Goal: Task Accomplishment & Management: Manage account settings

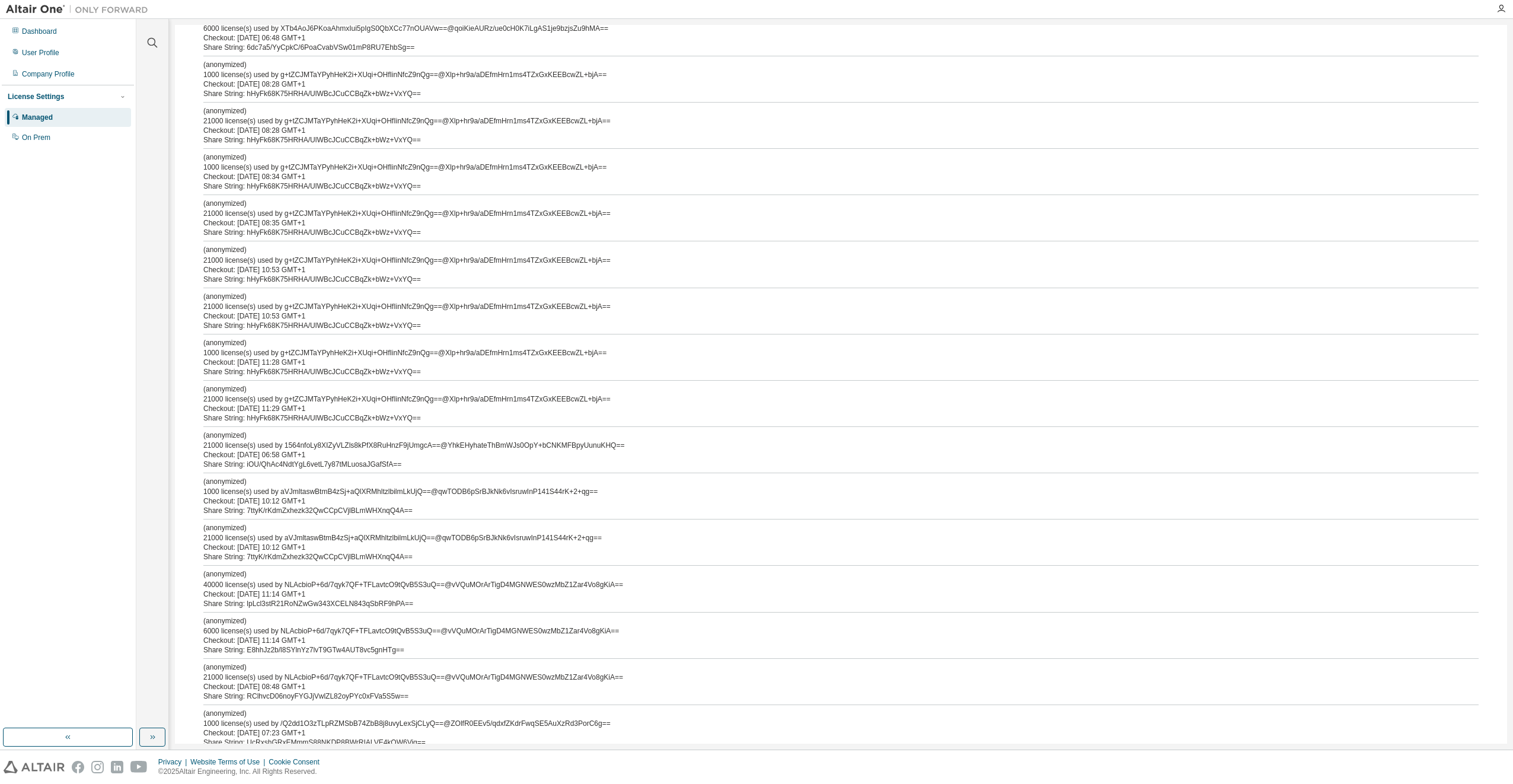
scroll to position [949, 0]
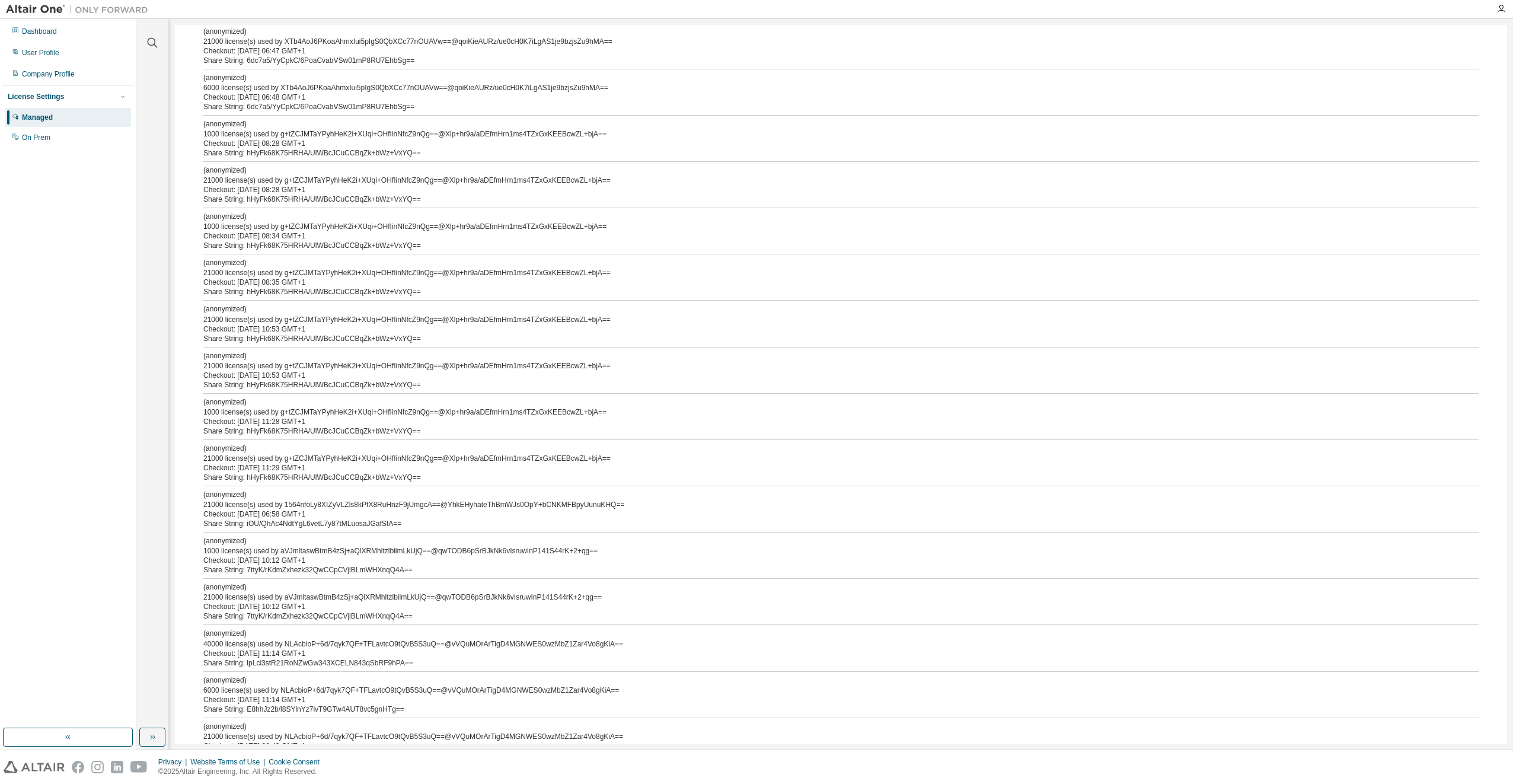
click at [44, 117] on div "Managed" at bounding box center [37, 117] width 31 height 9
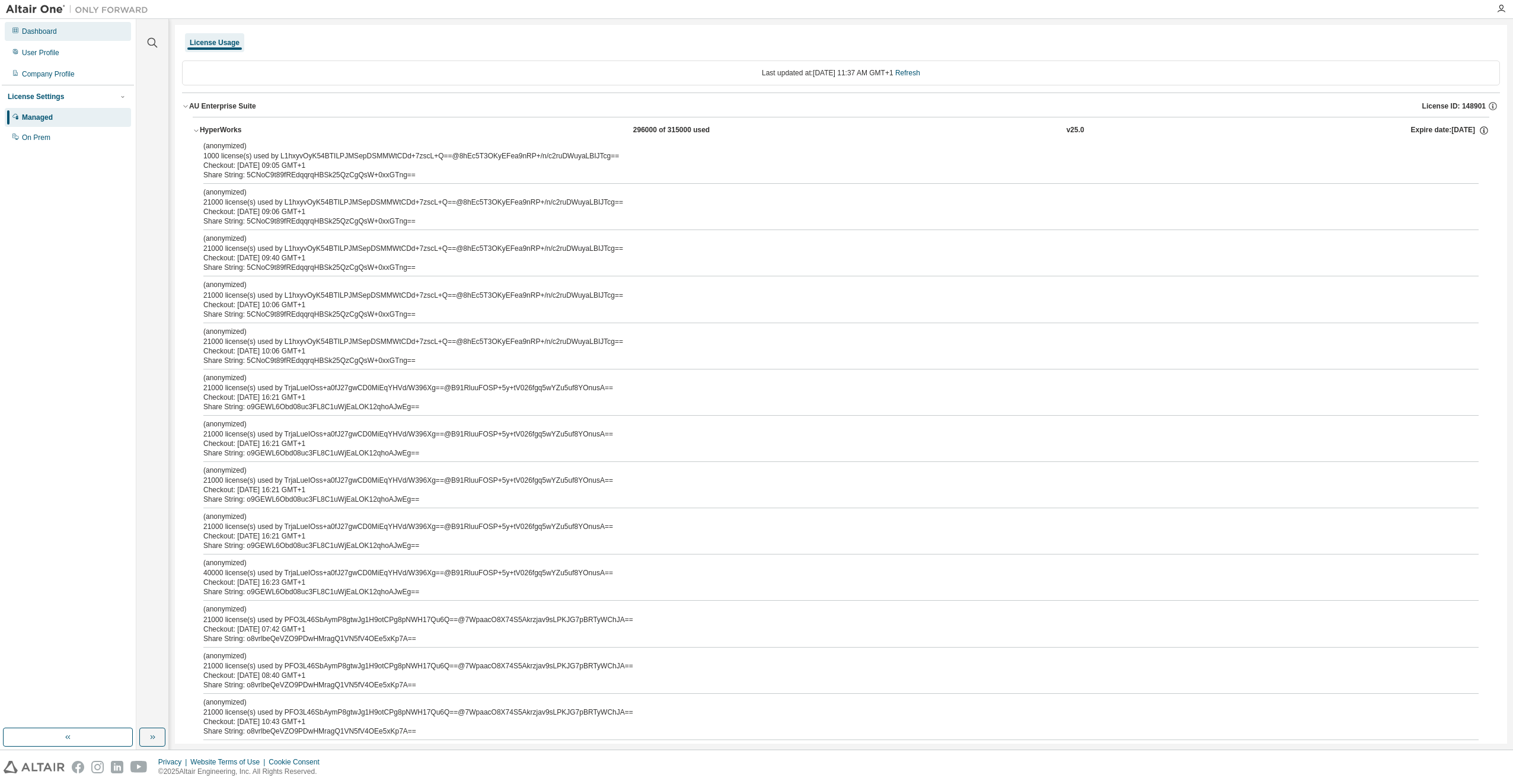
click at [26, 29] on div "Dashboard" at bounding box center [39, 31] width 35 height 9
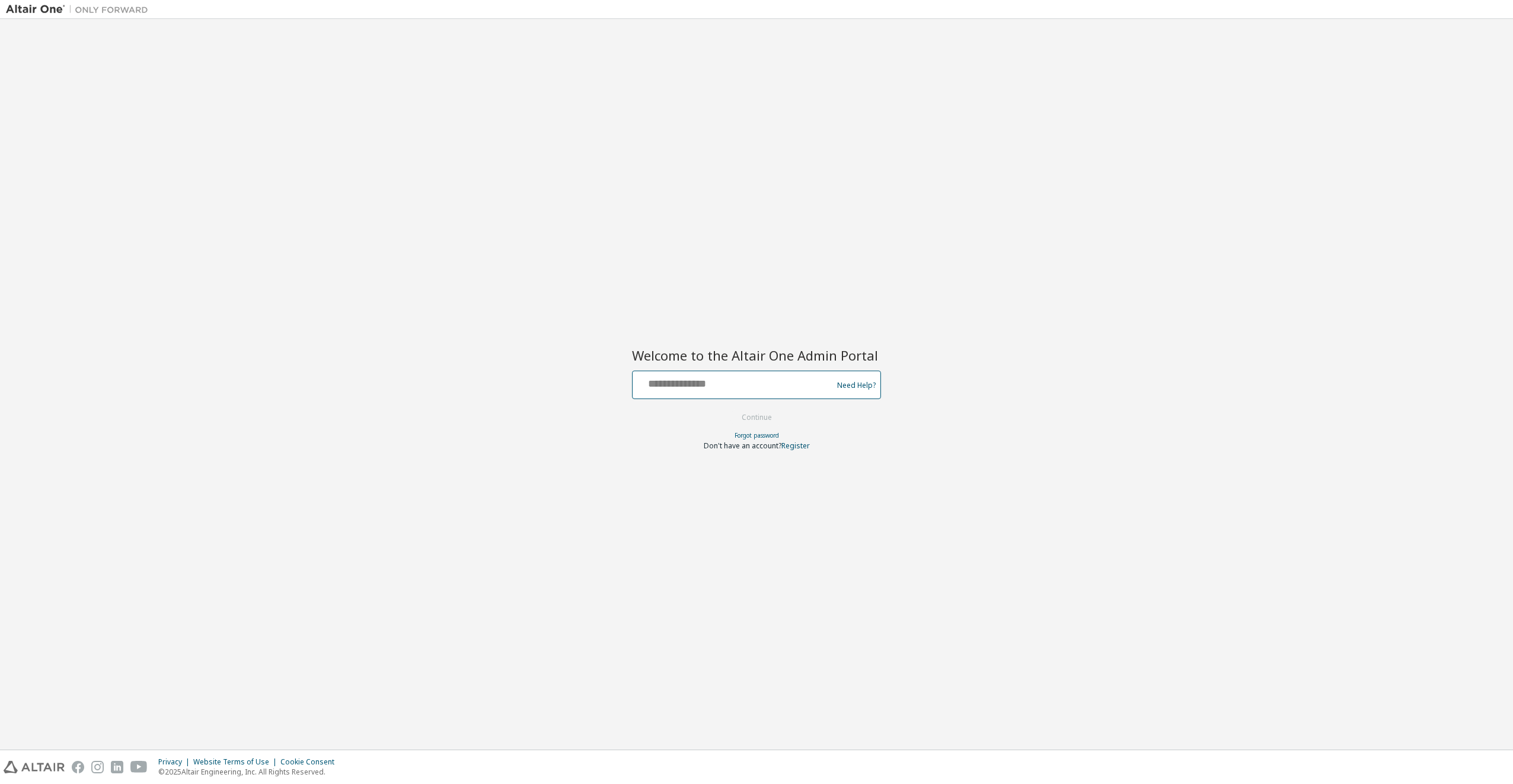
click at [671, 383] on input "text" at bounding box center [734, 383] width 194 height 17
type input "**********"
click at [760, 414] on button "Continue" at bounding box center [756, 417] width 55 height 18
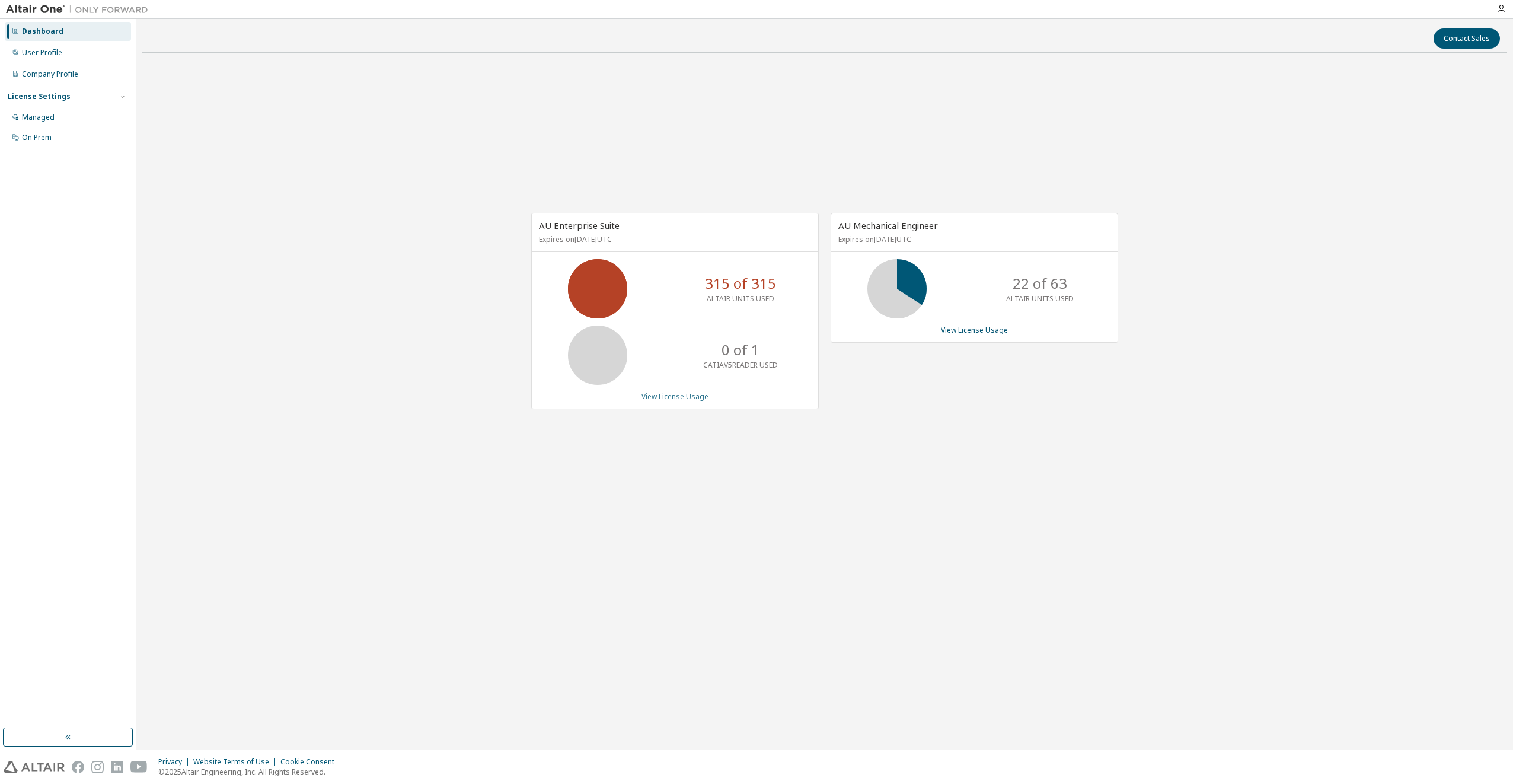
click at [663, 397] on link "View License Usage" at bounding box center [675, 396] width 67 height 10
click at [44, 52] on div "User Profile" at bounding box center [42, 53] width 40 height 9
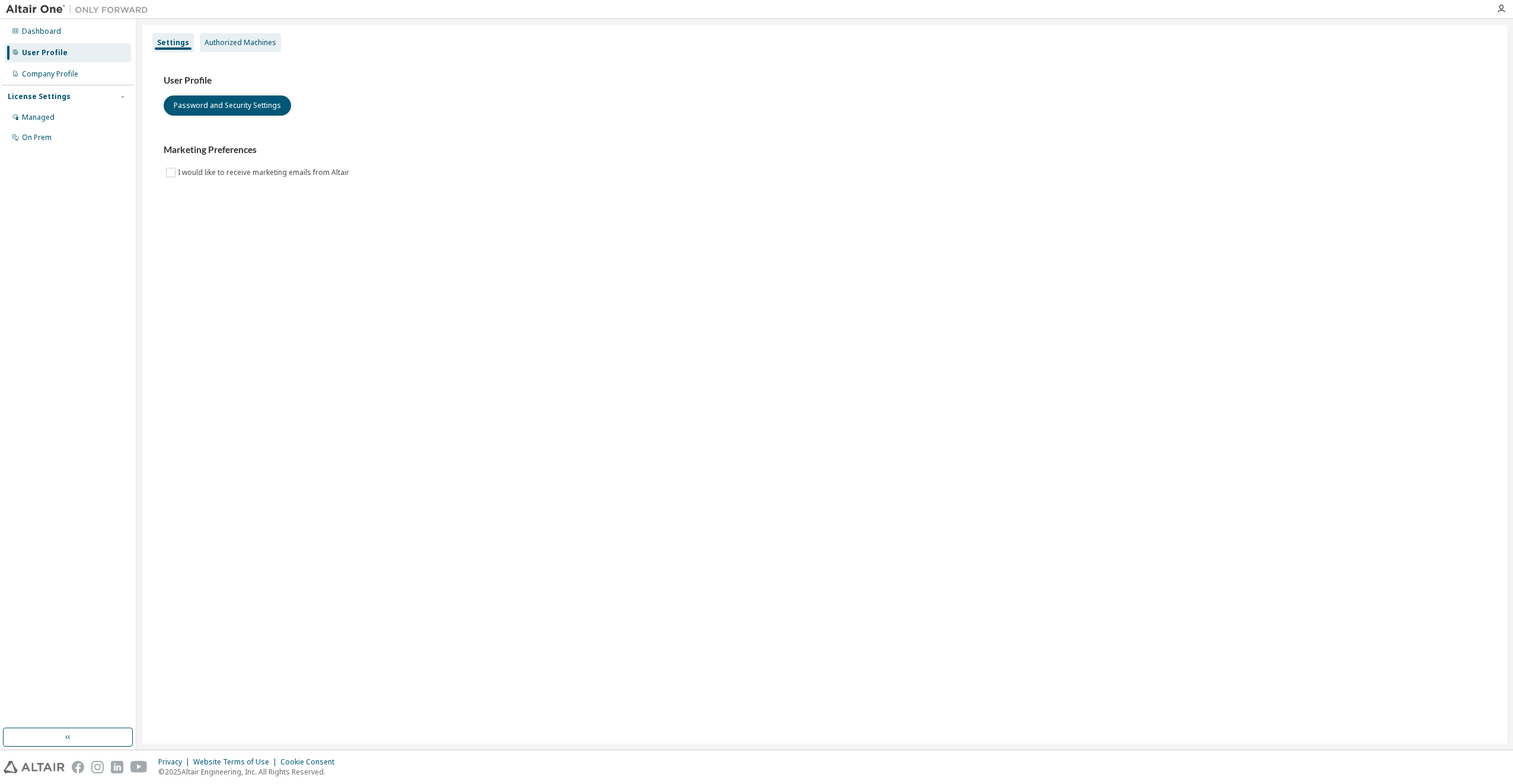
click at [218, 43] on div "Authorized Machines" at bounding box center [240, 43] width 72 height 9
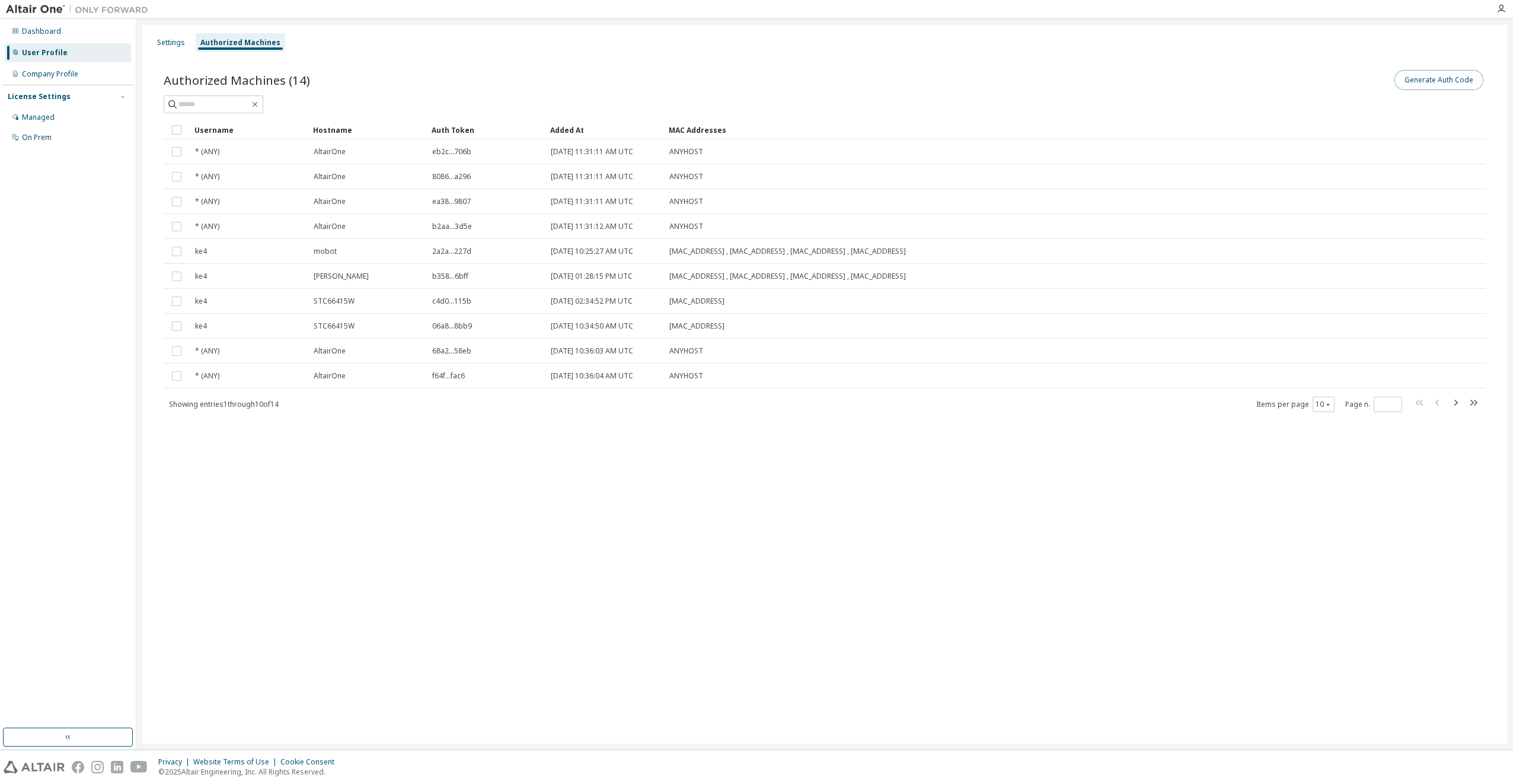
click at [1428, 76] on button "Generate Auth Code" at bounding box center [1439, 80] width 89 height 20
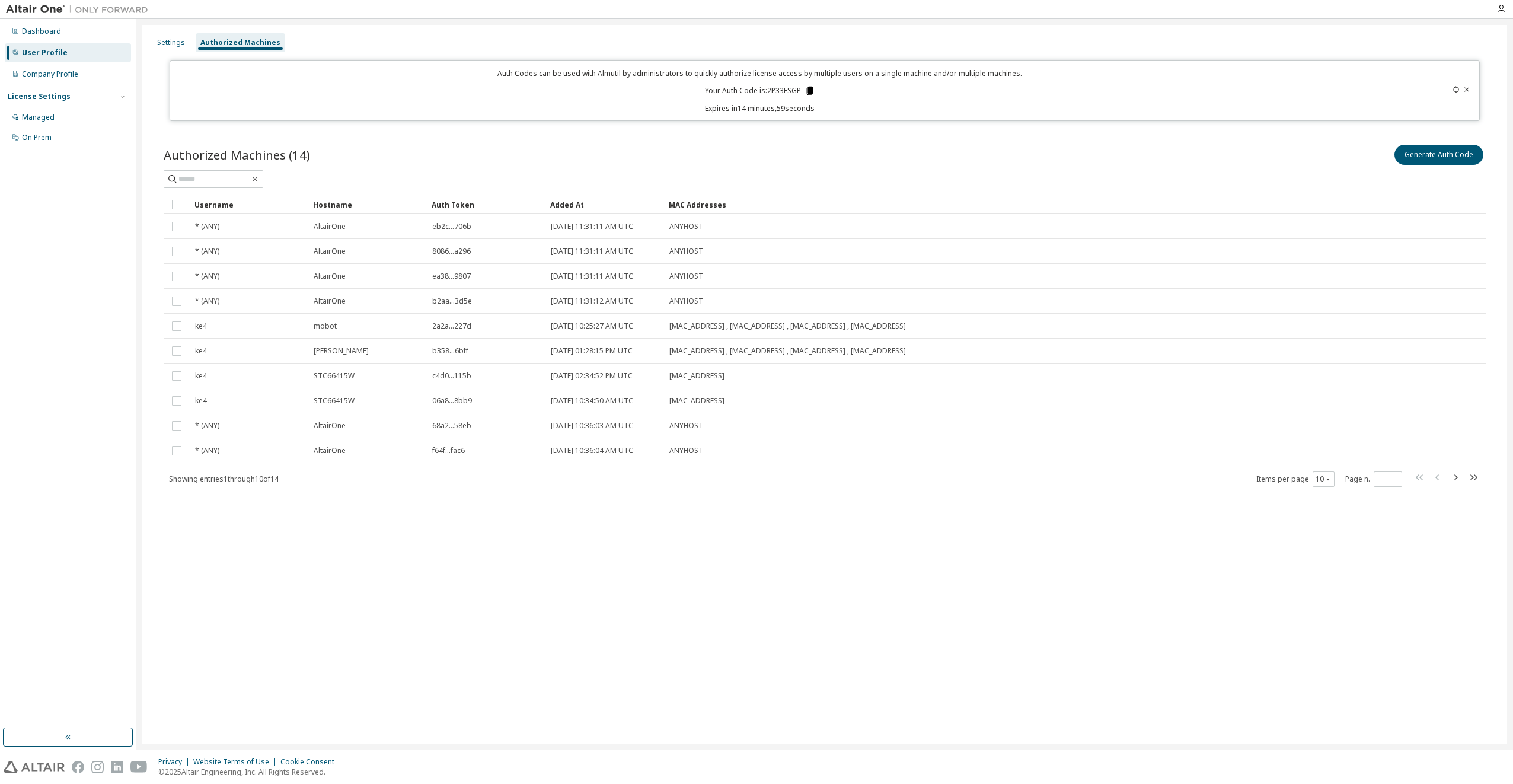
click at [809, 87] on icon at bounding box center [809, 91] width 6 height 9
click at [35, 119] on div "Managed" at bounding box center [38, 117] width 32 height 9
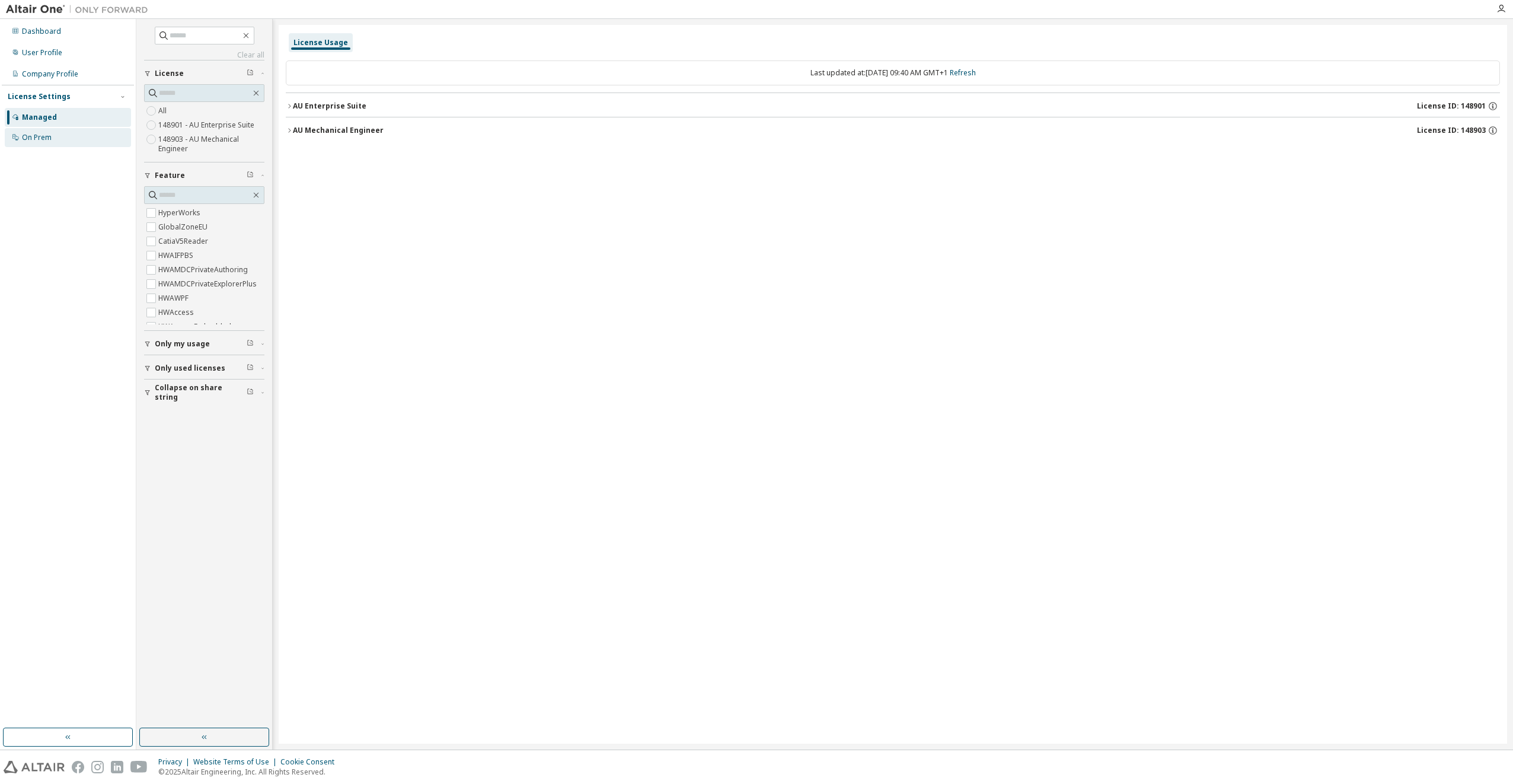
click at [39, 136] on div "On Prem" at bounding box center [37, 138] width 30 height 9
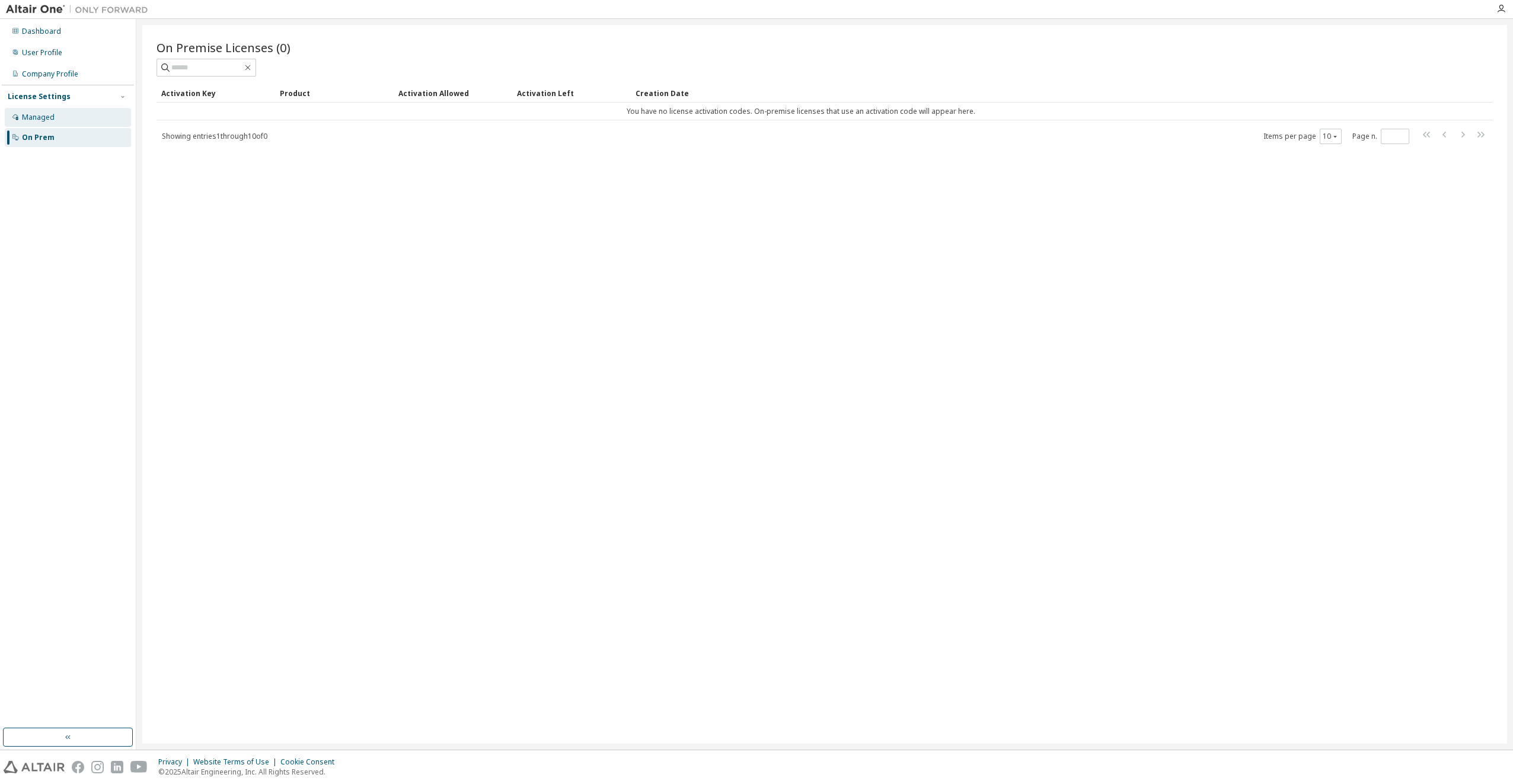
click at [37, 113] on div "Managed" at bounding box center [38, 117] width 32 height 9
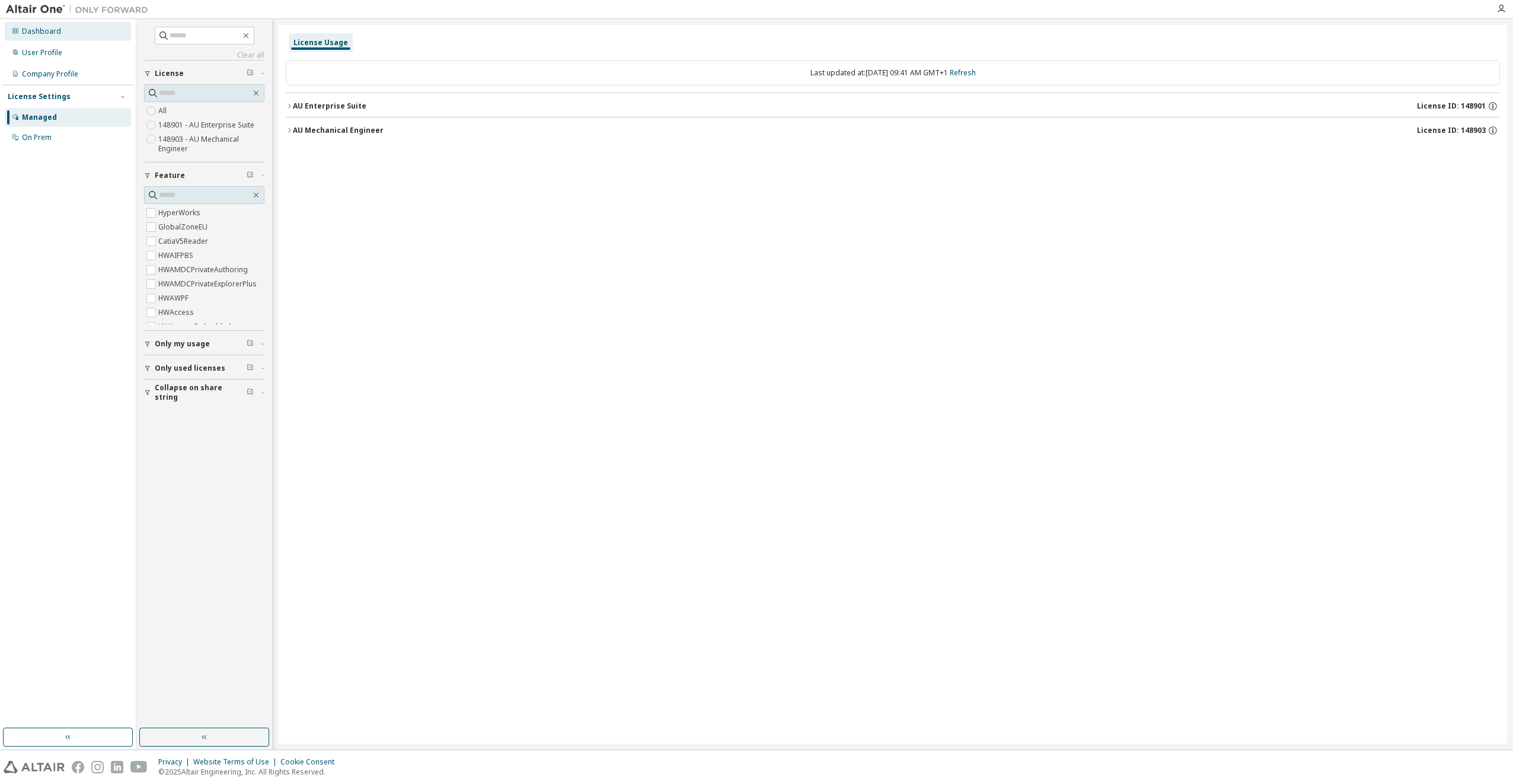
click at [43, 28] on div "Dashboard" at bounding box center [42, 31] width 39 height 9
